Goal: Task Accomplishment & Management: Complete application form

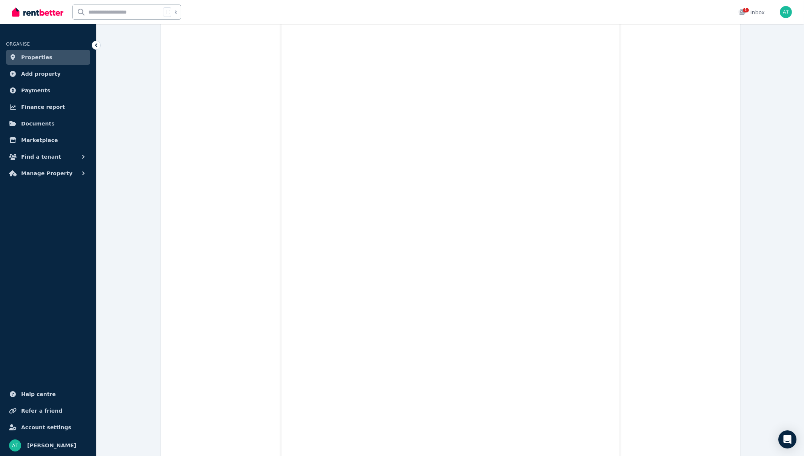
click at [42, 58] on span "Properties" at bounding box center [36, 57] width 31 height 9
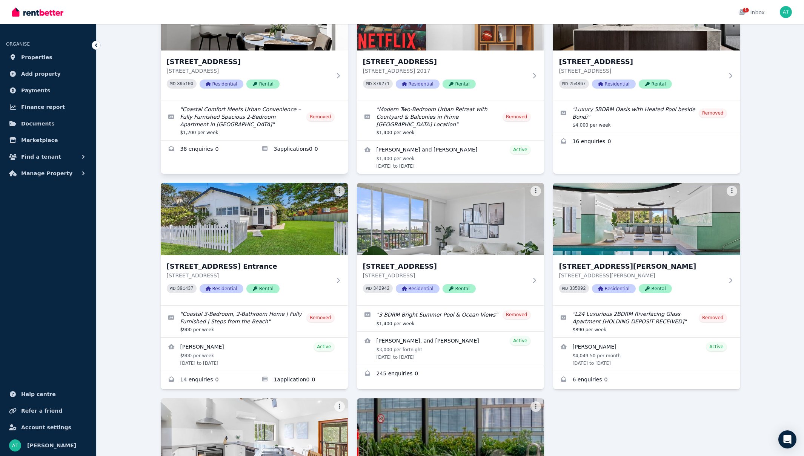
scroll to position [312, 0]
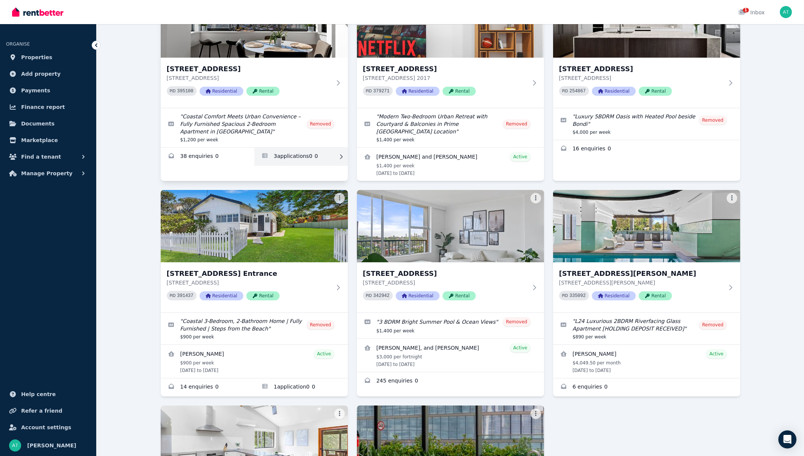
click at [311, 157] on link "Applications for 9/53-55 Coogee Bay Rd, Randwick" at bounding box center [301, 157] width 94 height 18
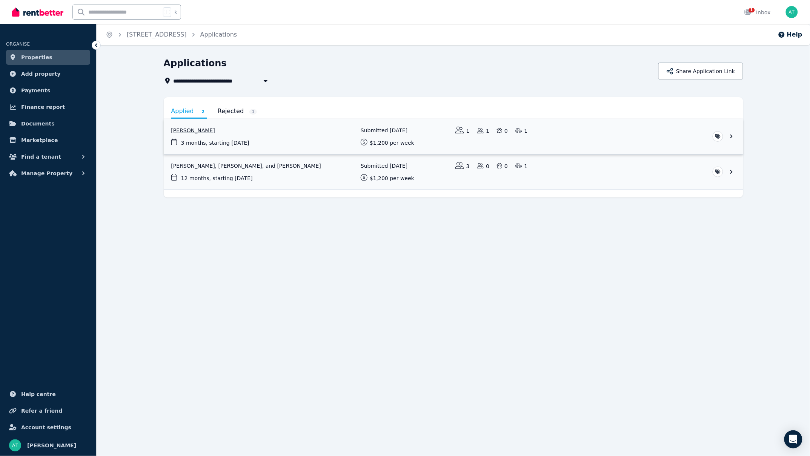
click at [335, 136] on link "View application: Anne Van Dalen" at bounding box center [453, 136] width 579 height 35
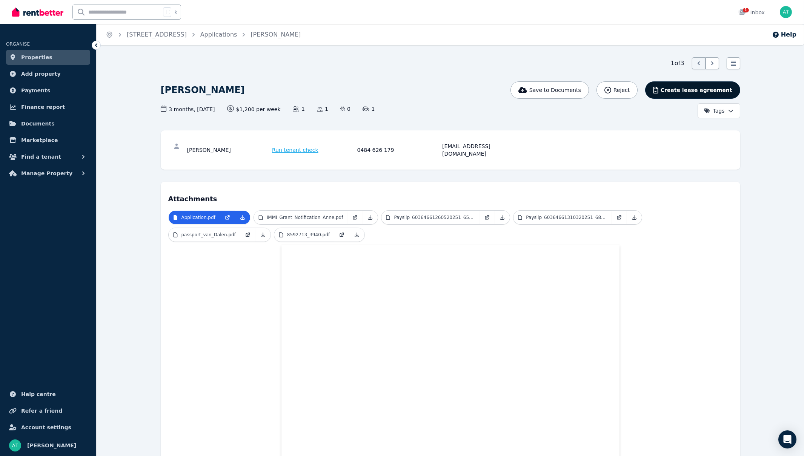
click at [688, 90] on span "Create lease agreement" at bounding box center [696, 90] width 72 height 8
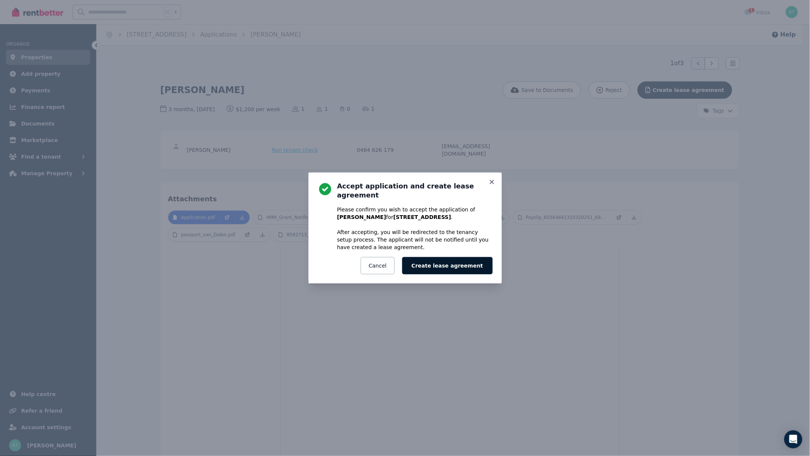
click at [436, 265] on button "Create lease agreement" at bounding box center [447, 265] width 91 height 17
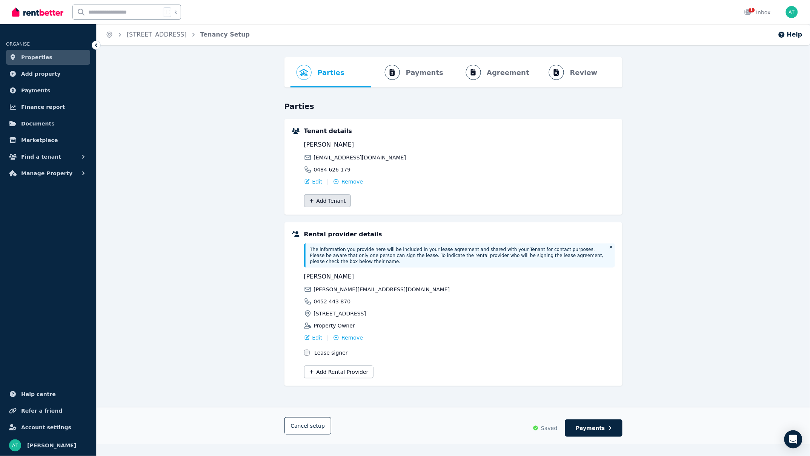
click at [318, 202] on button "Add Tenant" at bounding box center [327, 201] width 47 height 13
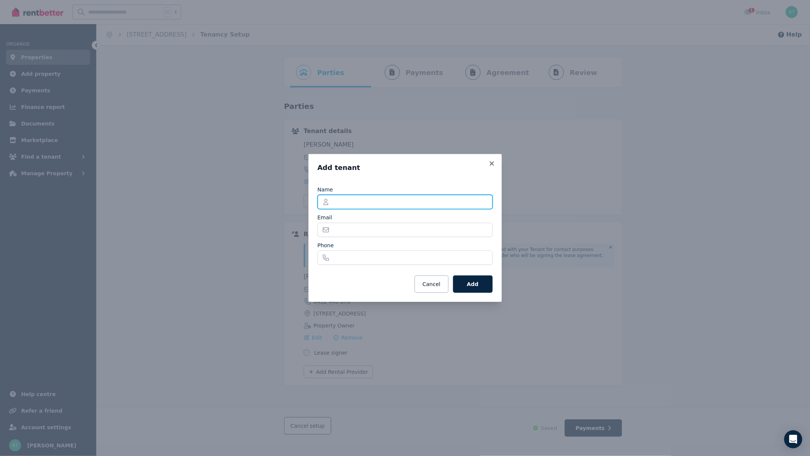
click at [342, 201] on input "Name" at bounding box center [405, 202] width 175 height 14
click at [491, 163] on icon at bounding box center [492, 163] width 8 height 7
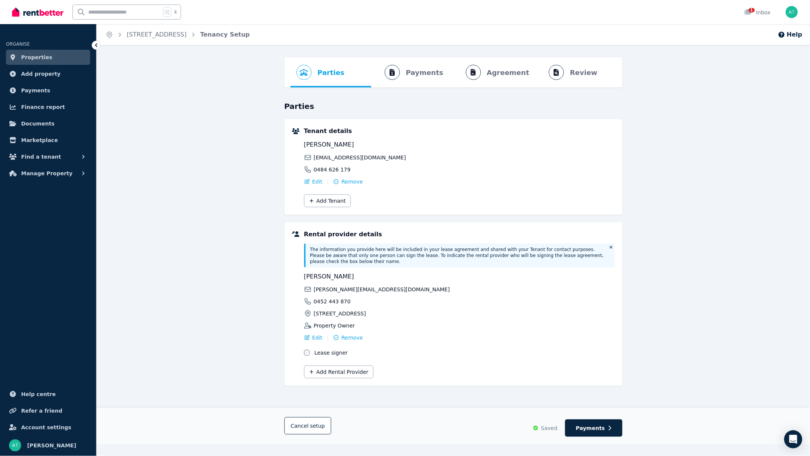
click at [435, 144] on span "Anne Van Dalen" at bounding box center [380, 144] width 153 height 9
